Goal: Task Accomplishment & Management: Complete application form

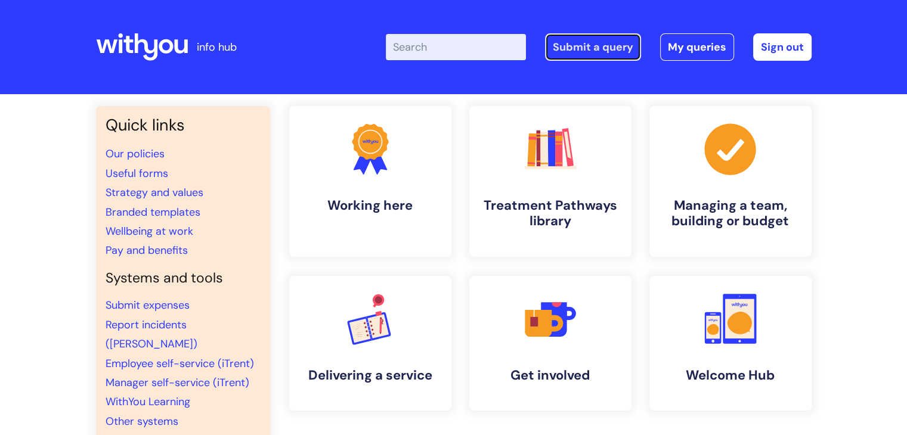
drag, startPoint x: 598, startPoint y: 47, endPoint x: 516, endPoint y: 95, distance: 95.1
click at [598, 47] on link "Submit a query" at bounding box center [593, 46] width 96 height 27
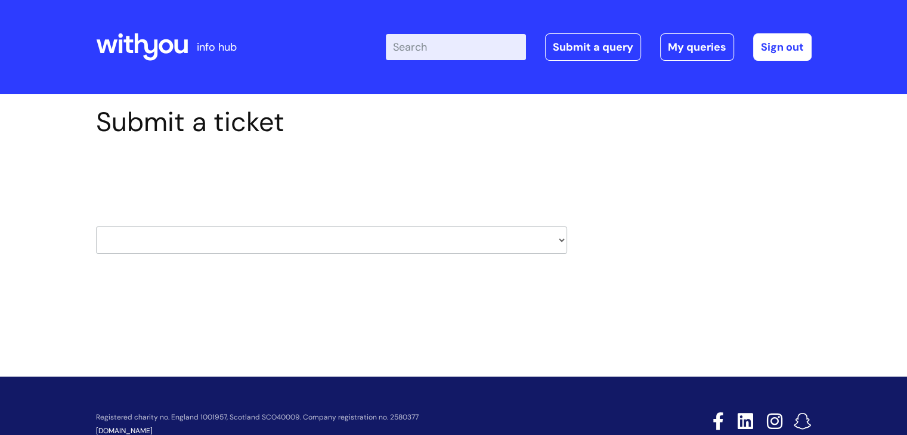
drag, startPoint x: 297, startPoint y: 243, endPoint x: 296, endPoint y: 250, distance: 7.4
click at [297, 243] on select "HR / People IT and Support Clinical Drug Alerts Finance Accounts Data Support T…" at bounding box center [331, 239] width 471 height 27
select select "it_and_support"
click at [96, 226] on select "HR / People IT and Support Clinical Drug Alerts Finance Accounts Data Support T…" at bounding box center [331, 239] width 471 height 27
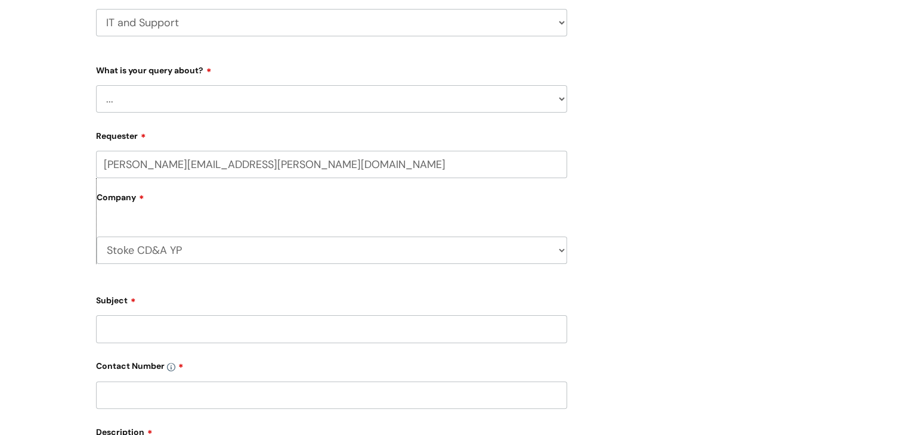
scroll to position [238, 0]
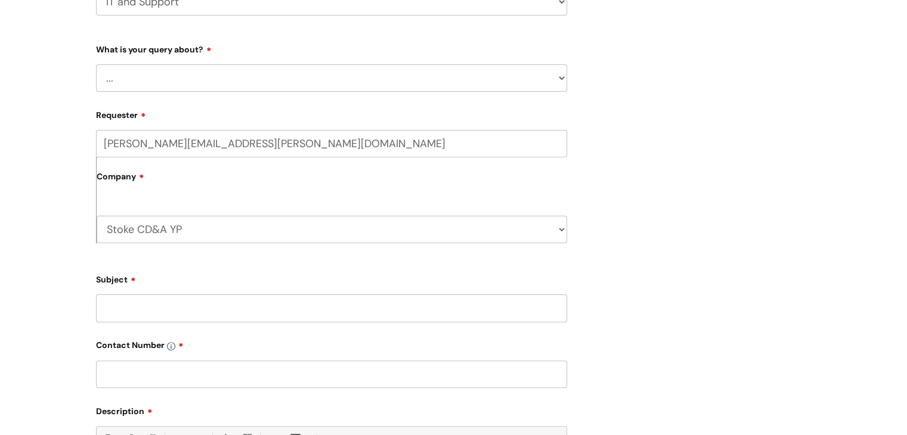
click at [268, 80] on select "... Mobile Phone Reset & MFA Accounts, Starters and Leavers IT Hardware issue I…" at bounding box center [331, 77] width 471 height 27
select select "System/software"
click at [96, 64] on select "... Mobile Phone Reset & MFA Accounts, Starters and Leavers IT Hardware issue I…" at bounding box center [331, 77] width 471 height 27
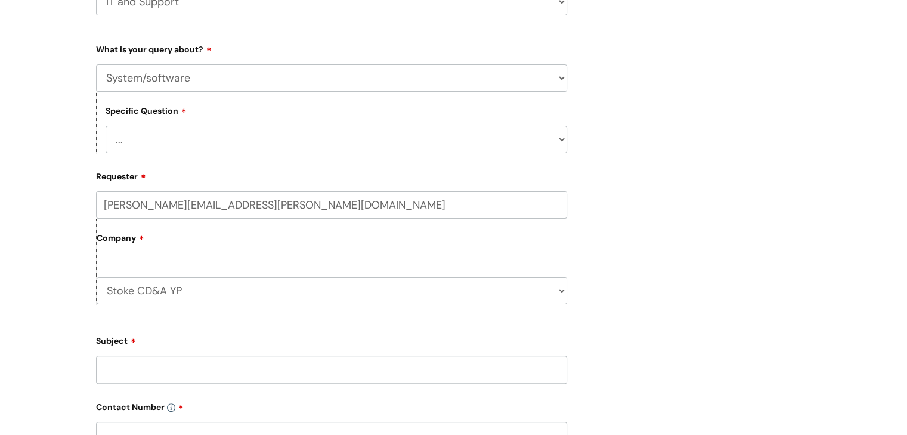
click at [215, 142] on select "... Halo PCMIS Iaptus NHS Email CJSM Email Mitel Another System Google (Workspa…" at bounding box center [335, 139] width 461 height 27
select select "Another System"
click at [105, 126] on select "... Halo PCMIS Iaptus NHS Email CJSM Email Mitel Another System Google (Workspa…" at bounding box center [335, 139] width 461 height 27
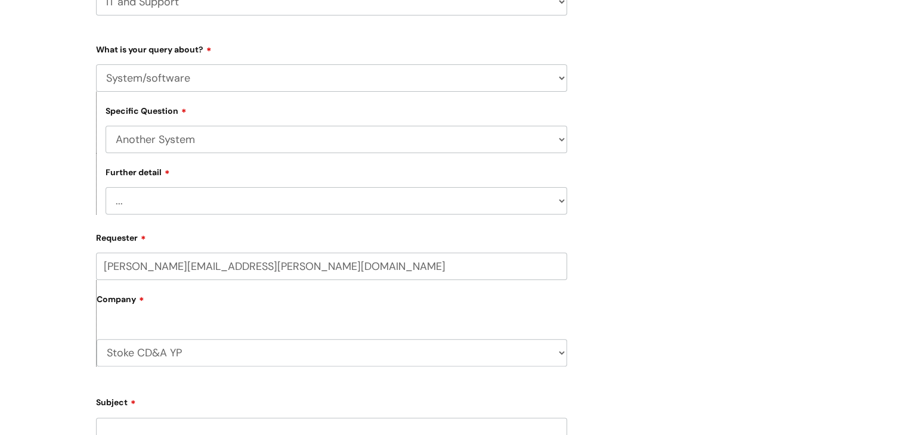
click at [145, 199] on select "... I’ve got a login issue Something else" at bounding box center [335, 200] width 461 height 27
select select "Something else"
click at [105, 188] on select "... I’ve got a login issue Something else" at bounding box center [335, 200] width 461 height 27
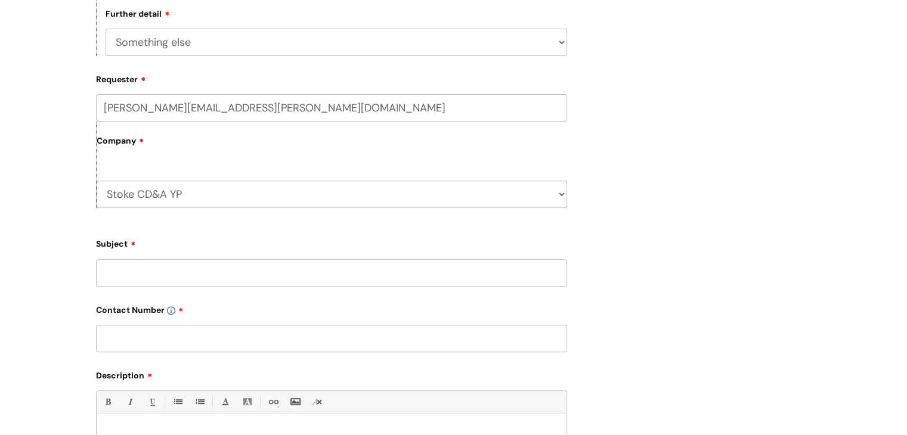
scroll to position [417, 0]
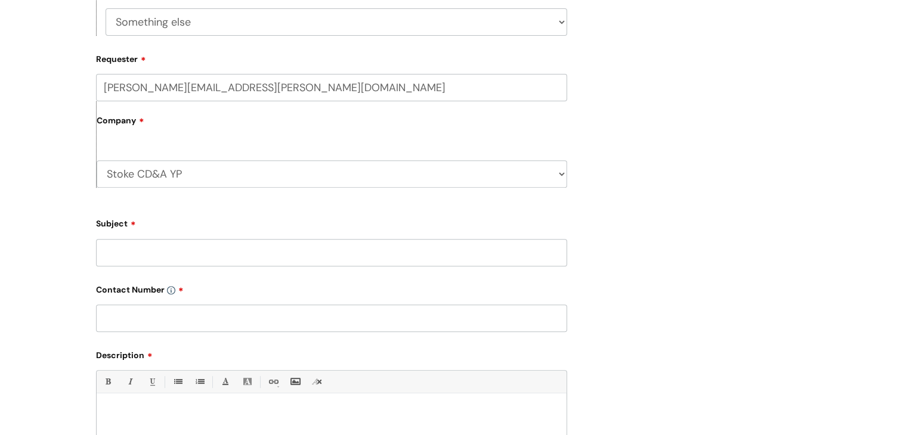
click at [160, 250] on input "Subject" at bounding box center [331, 252] width 471 height 27
type input "Google Calendar"
click at [147, 324] on input "text" at bounding box center [331, 318] width 471 height 27
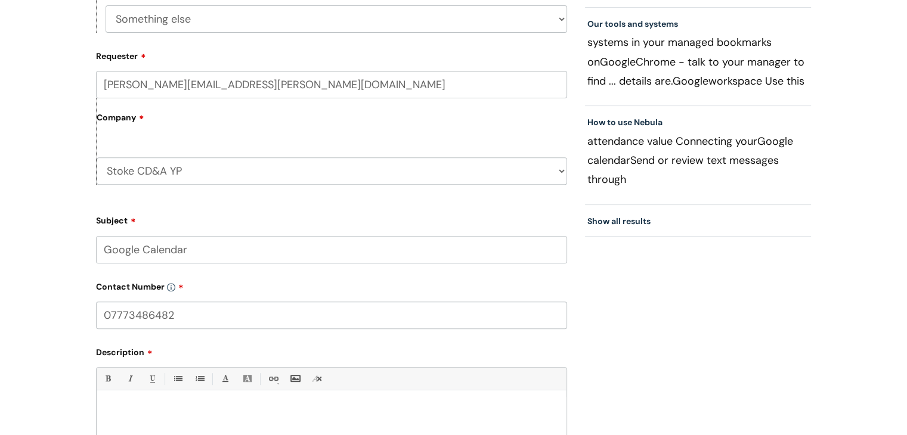
scroll to position [656, 0]
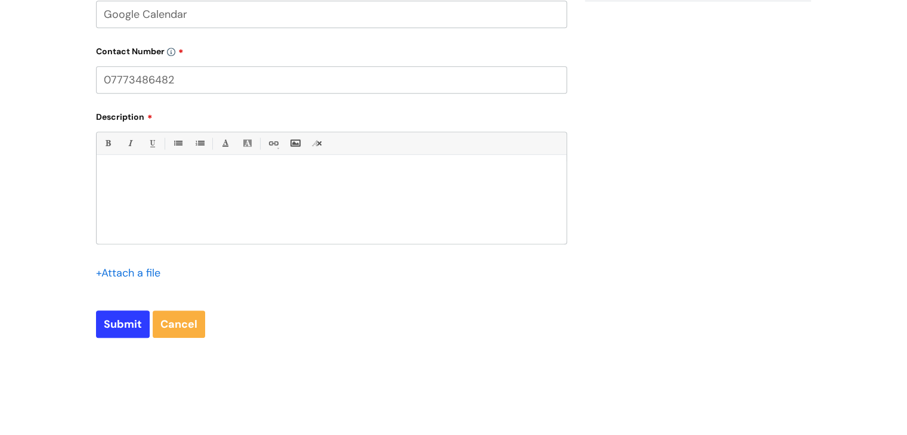
type input "07773486482"
click at [157, 191] on div at bounding box center [332, 203] width 470 height 82
click at [199, 179] on p at bounding box center [331, 175] width 452 height 11
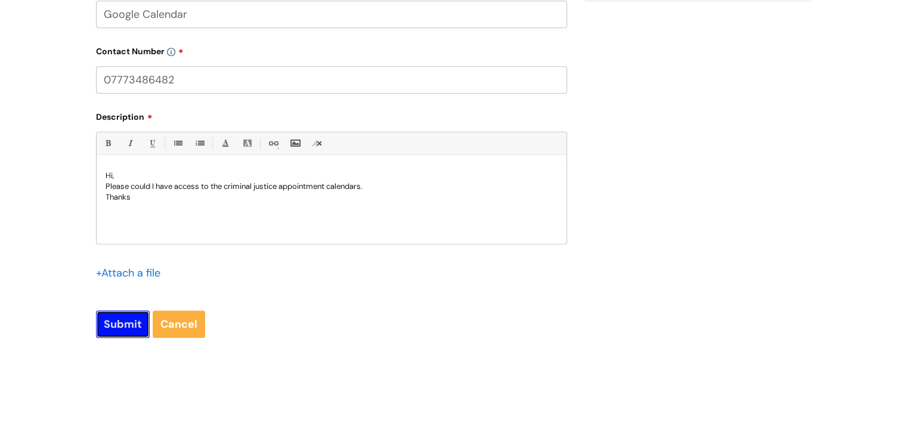
click at [117, 326] on input "Submit" at bounding box center [123, 324] width 54 height 27
type input "Please Wait..."
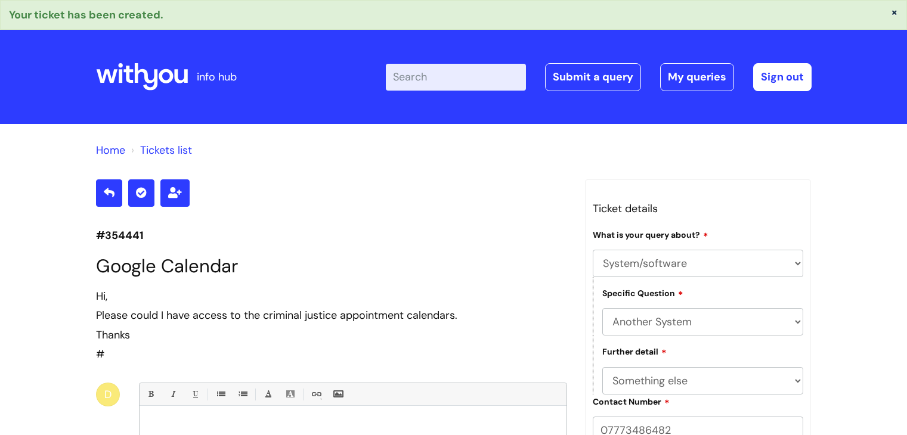
select select "System/software"
select select "Another System"
select select "Something else"
